Goal: Task Accomplishment & Management: Use online tool/utility

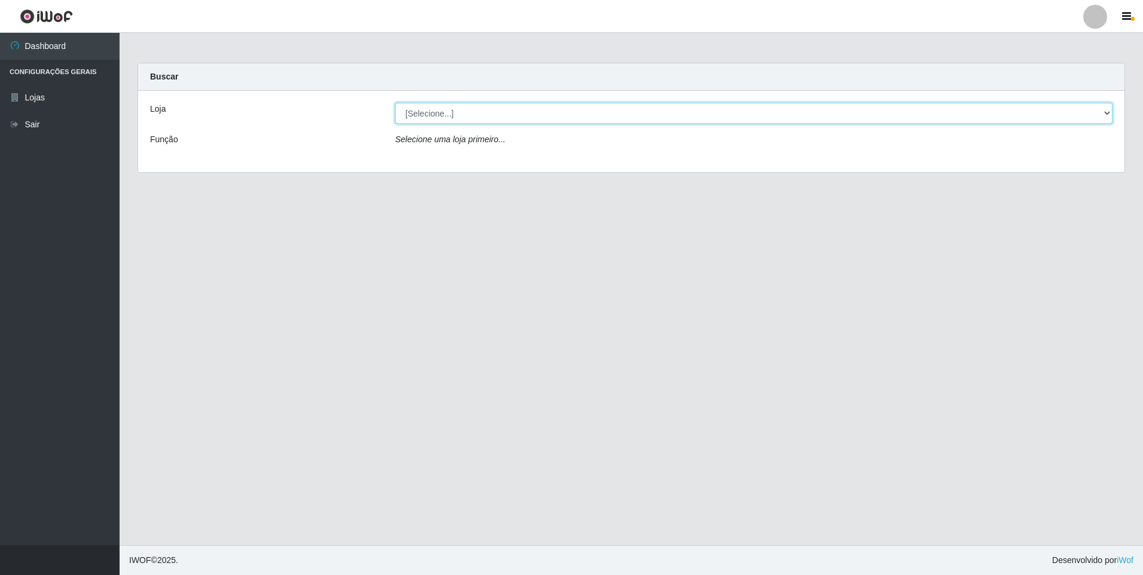
click at [435, 111] on select "[Selecione...] Atacado Vem - [STREET_ADDRESS]" at bounding box center [753, 113] width 717 height 21
select select "461"
click at [395, 103] on select "[Selecione...] Atacado Vem - [STREET_ADDRESS]" at bounding box center [753, 113] width 717 height 21
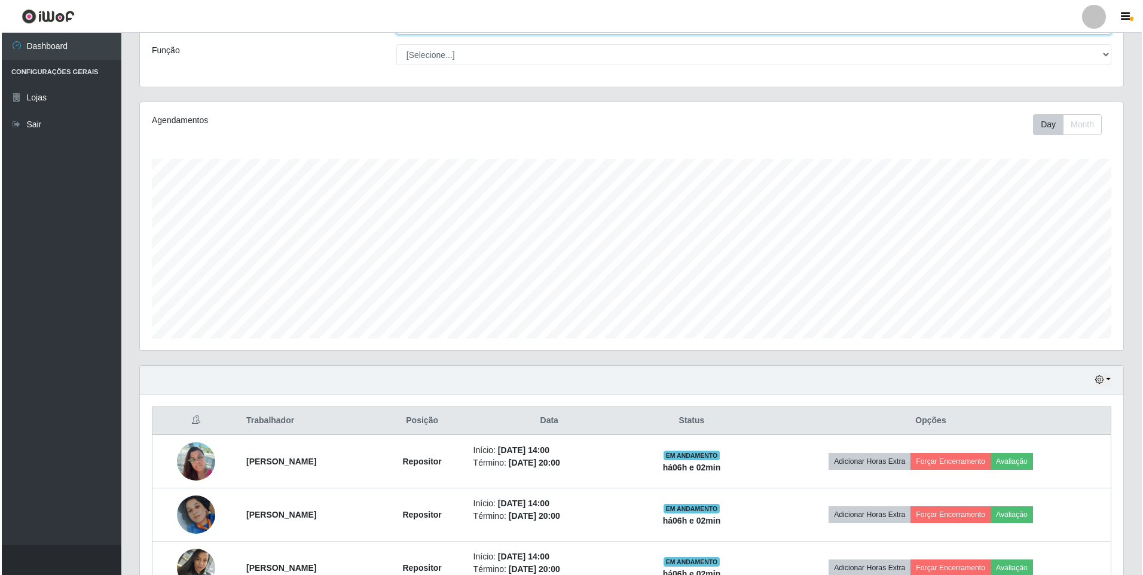
scroll to position [219, 0]
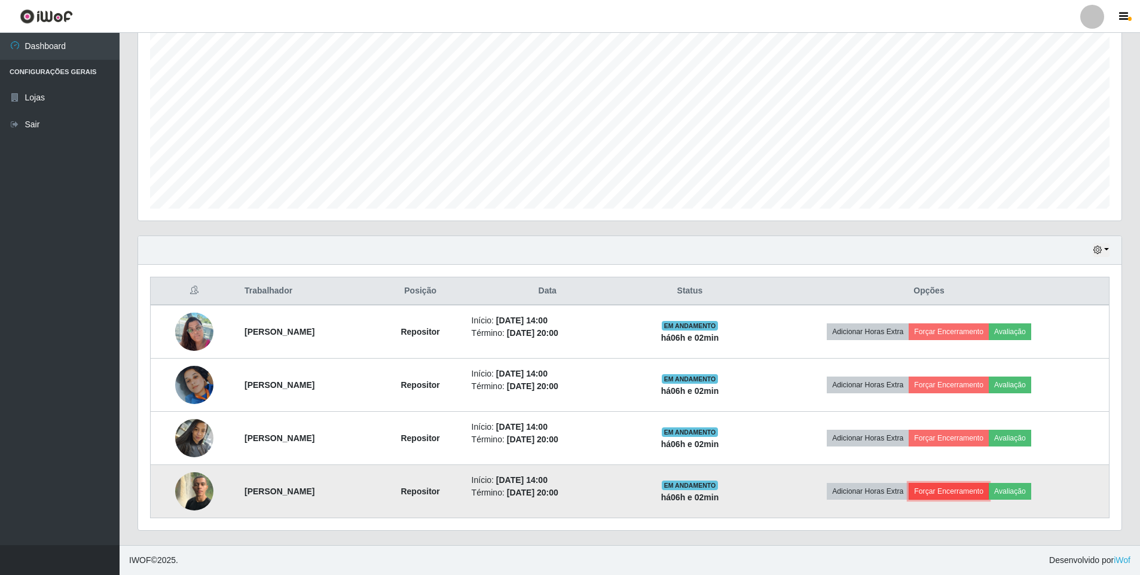
click at [944, 490] on button "Forçar Encerramento" at bounding box center [949, 491] width 80 height 17
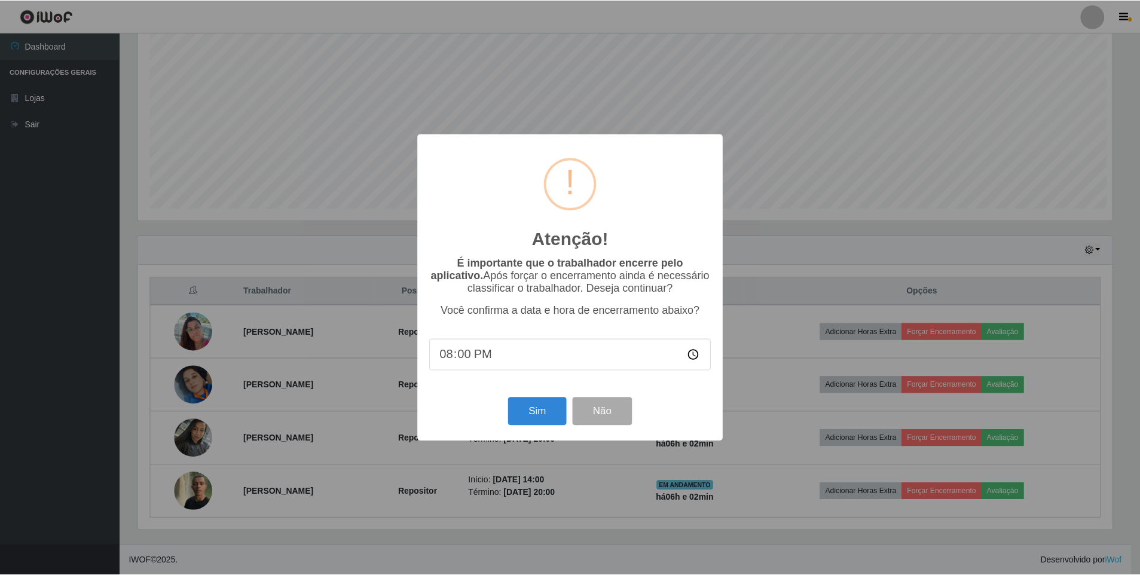
scroll to position [248, 977]
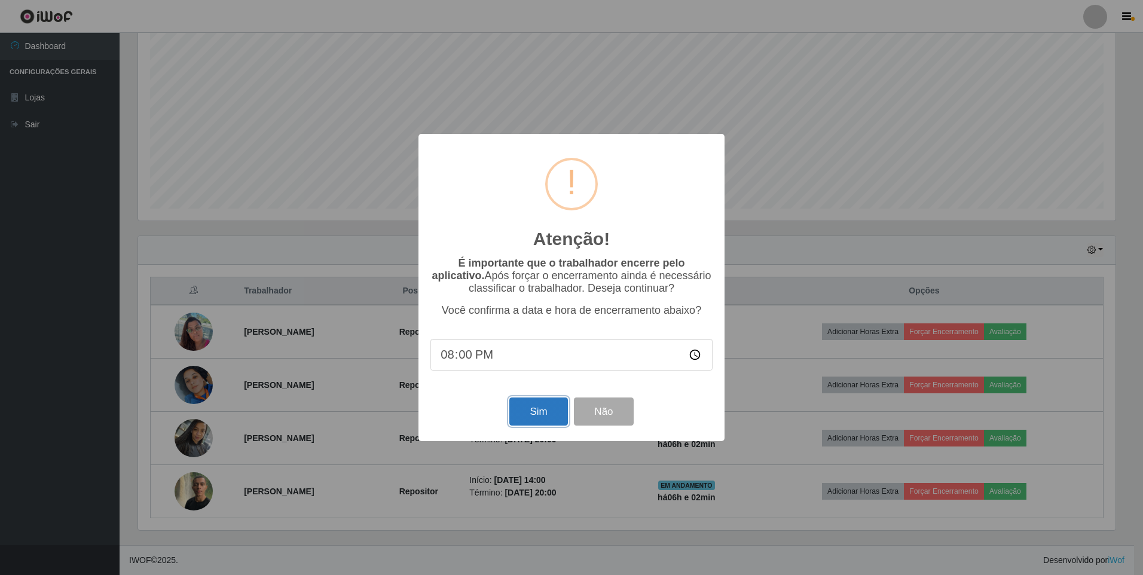
click at [546, 420] on button "Sim" at bounding box center [538, 412] width 58 height 28
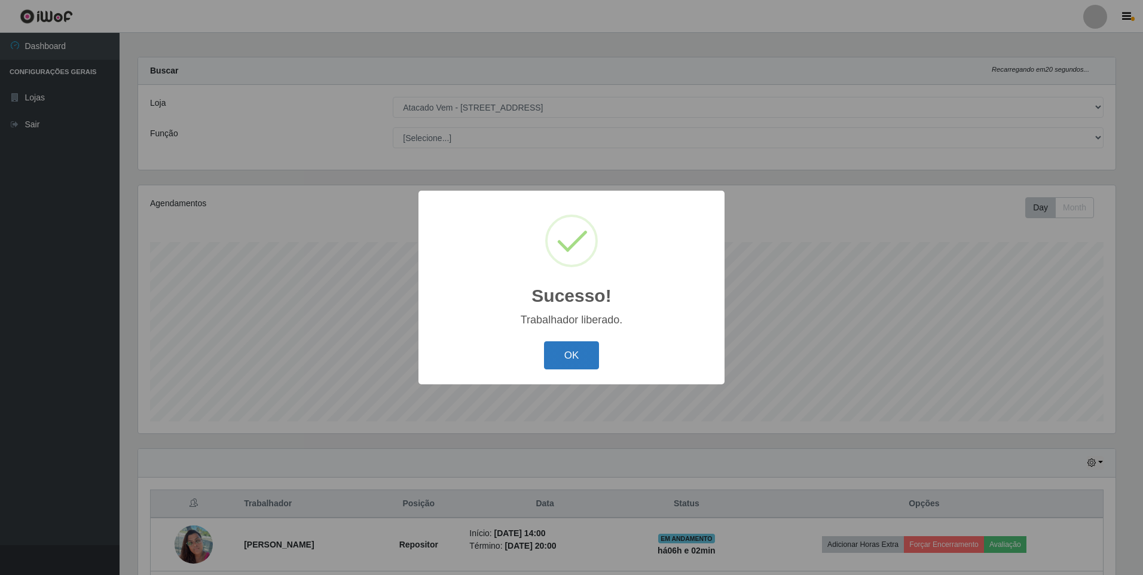
click at [577, 355] on button "OK" at bounding box center [572, 355] width 56 height 28
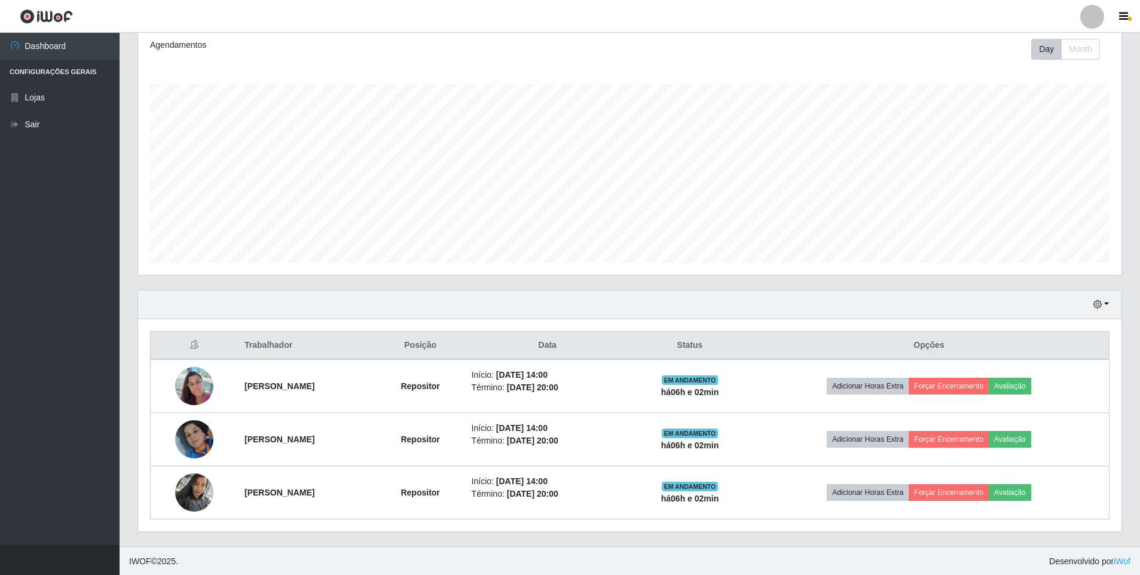
scroll to position [166, 0]
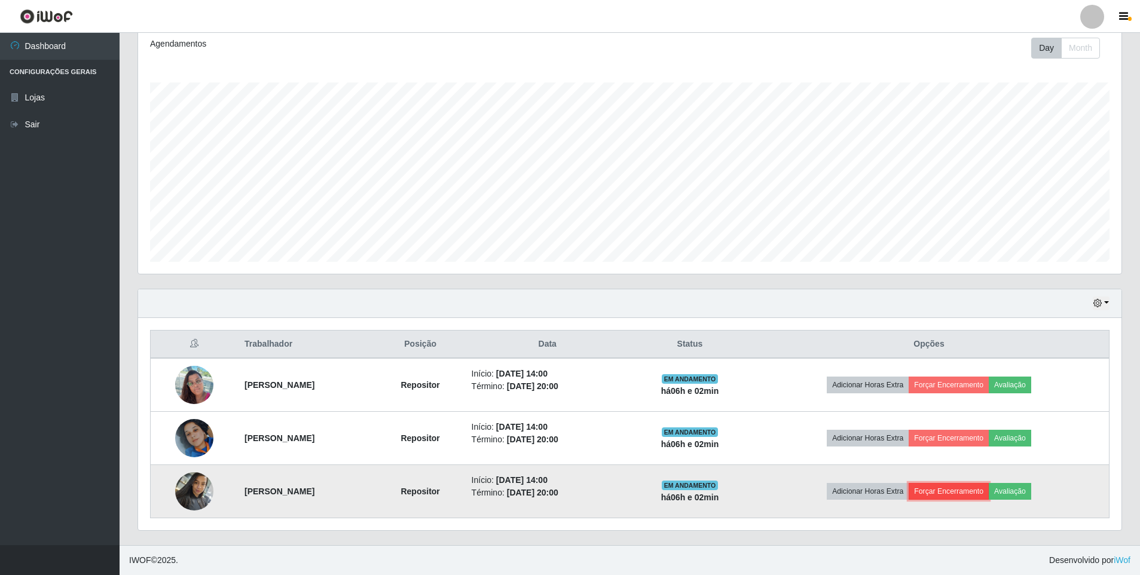
click at [965, 495] on button "Forçar Encerramento" at bounding box center [949, 491] width 80 height 17
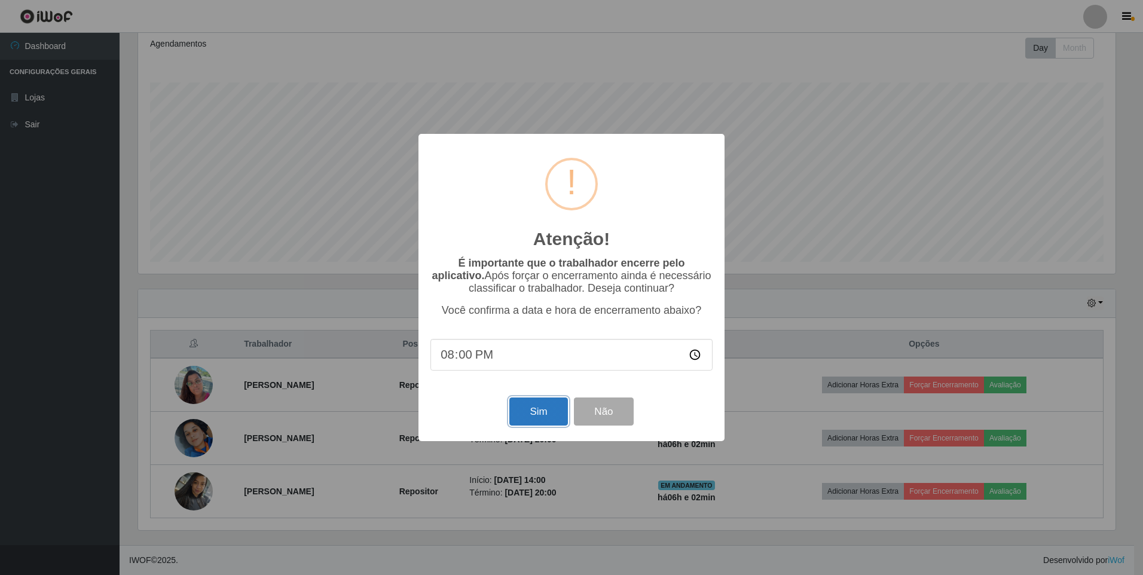
click at [542, 423] on button "Sim" at bounding box center [538, 412] width 58 height 28
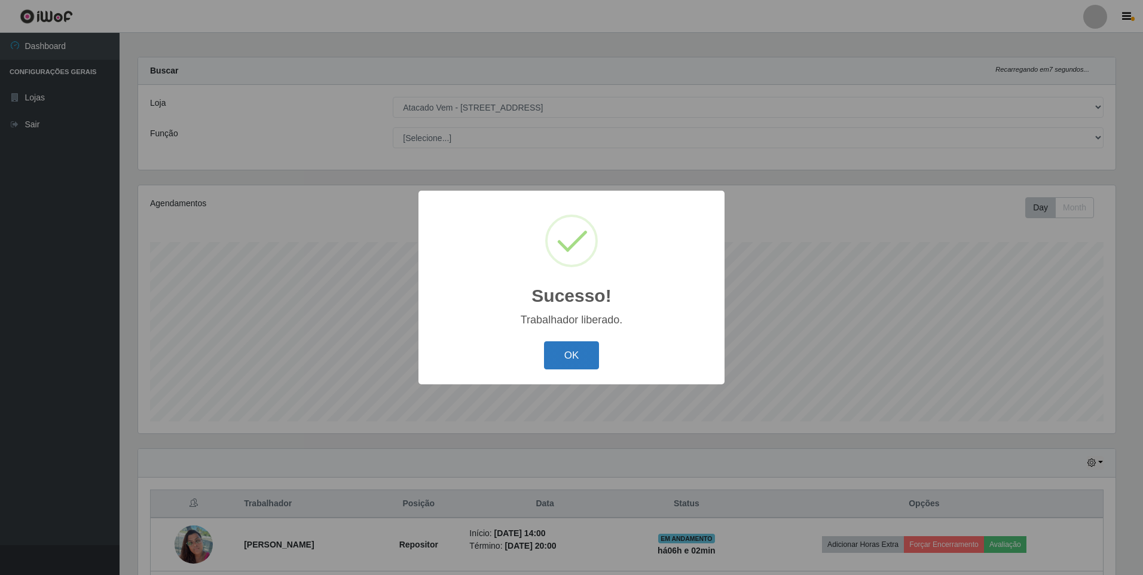
click at [562, 357] on button "OK" at bounding box center [572, 355] width 56 height 28
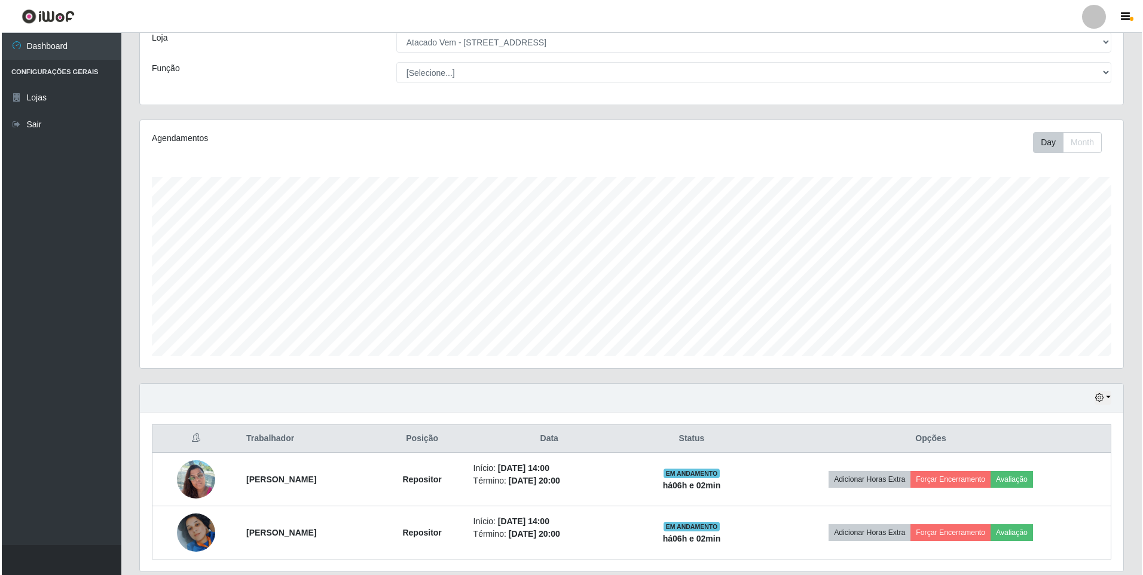
scroll to position [112, 0]
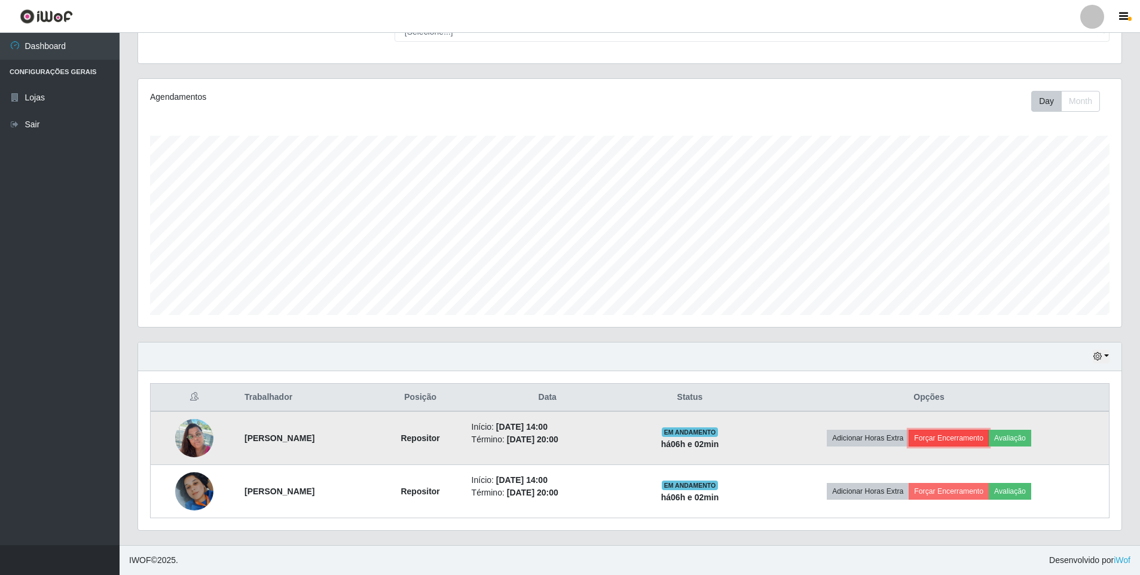
click at [968, 437] on button "Forçar Encerramento" at bounding box center [949, 438] width 80 height 17
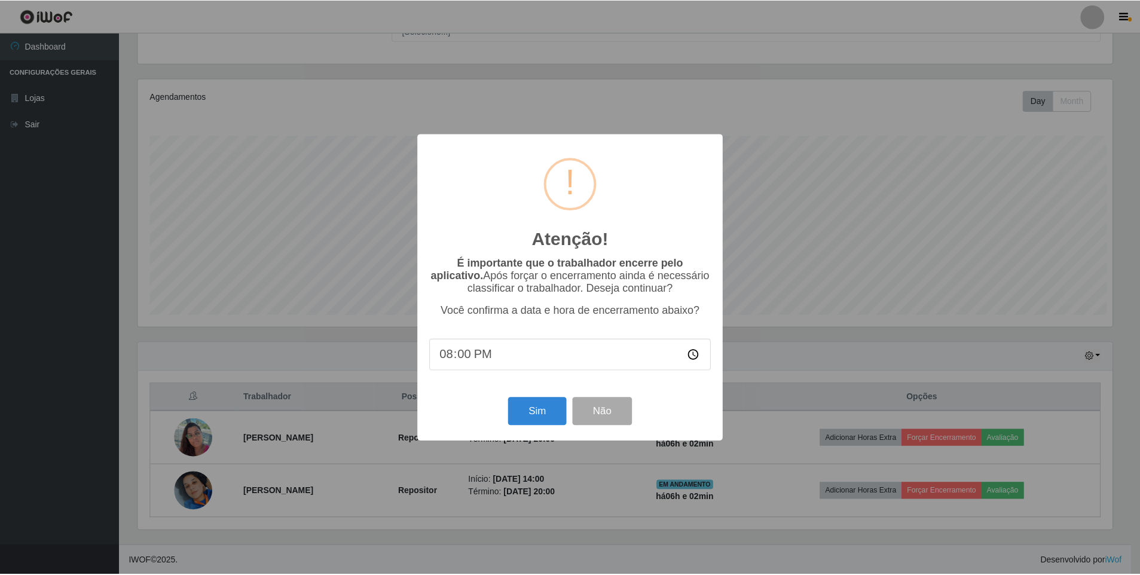
scroll to position [248, 977]
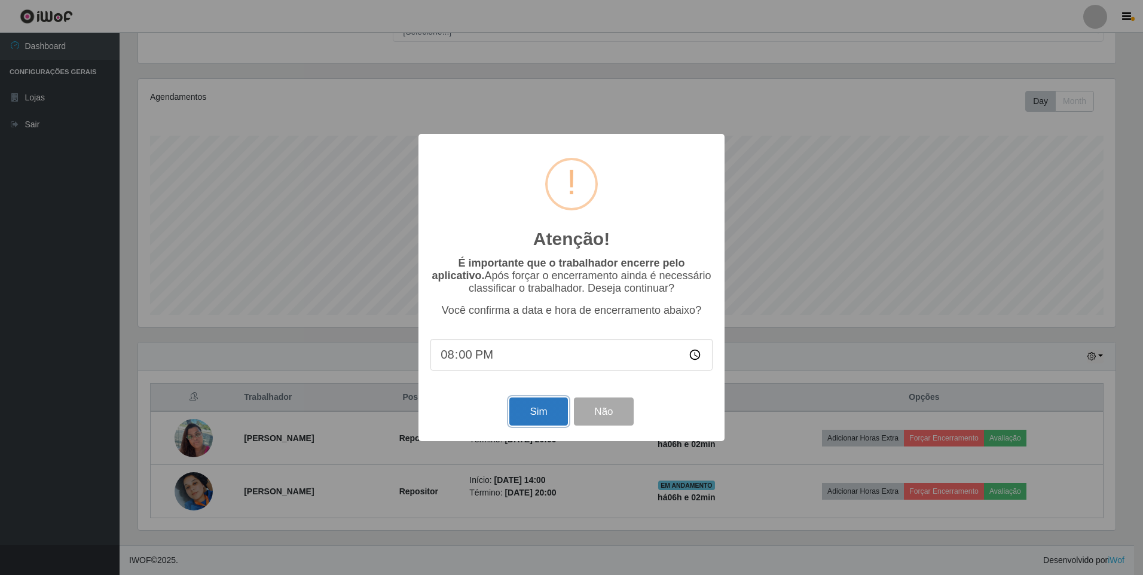
click at [544, 414] on button "Sim" at bounding box center [538, 412] width 58 height 28
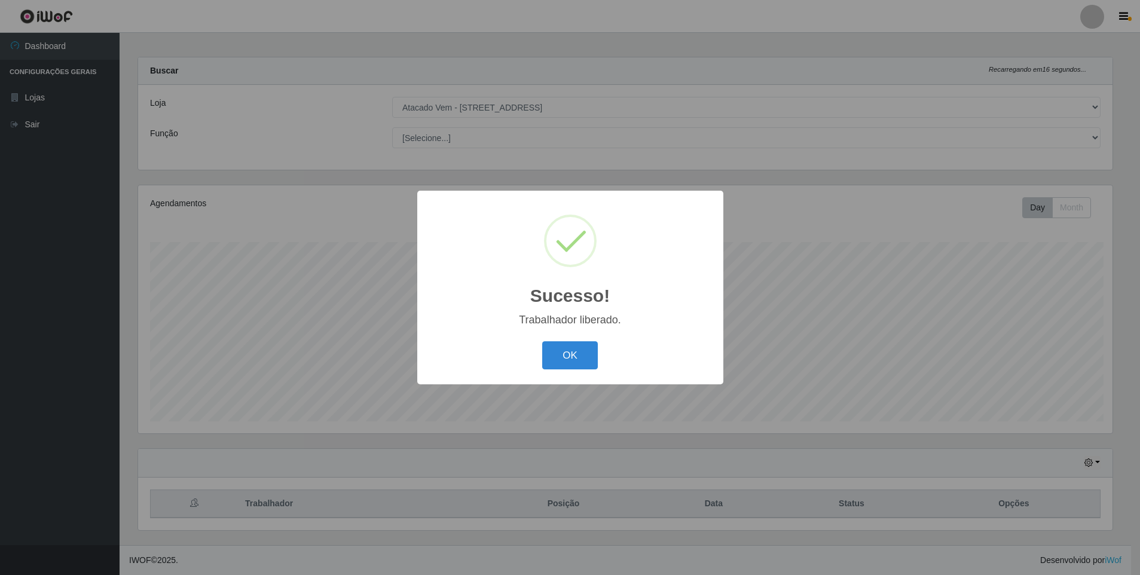
scroll to position [0, 0]
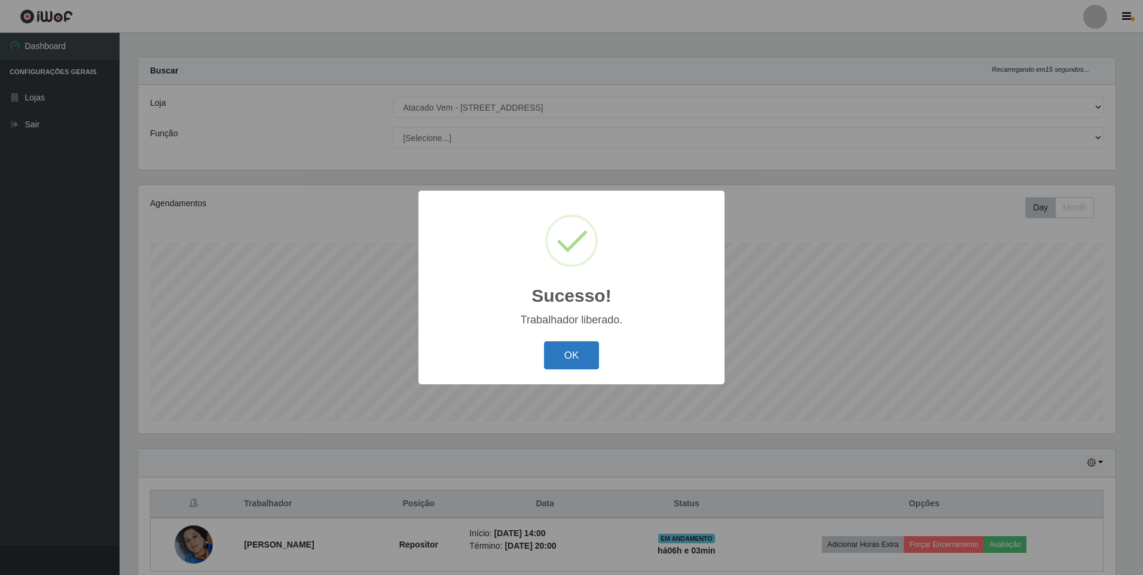
click at [571, 363] on button "OK" at bounding box center [572, 355] width 56 height 28
